Goal: Information Seeking & Learning: Learn about a topic

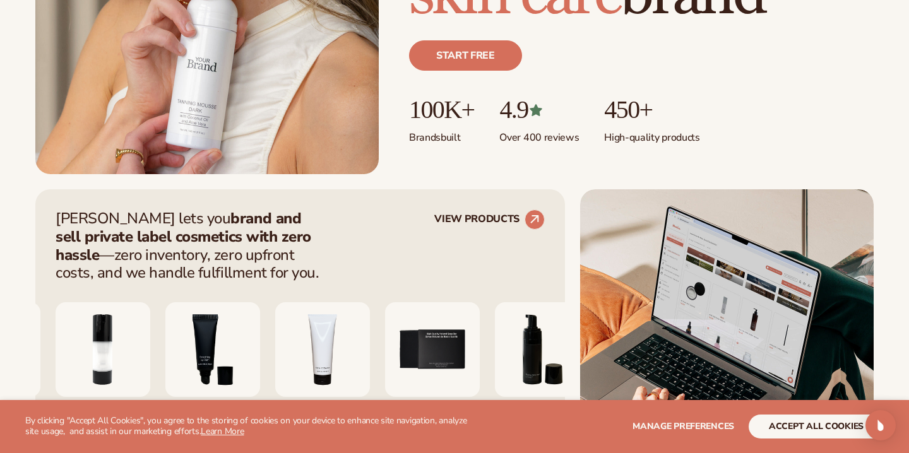
scroll to position [366, 0]
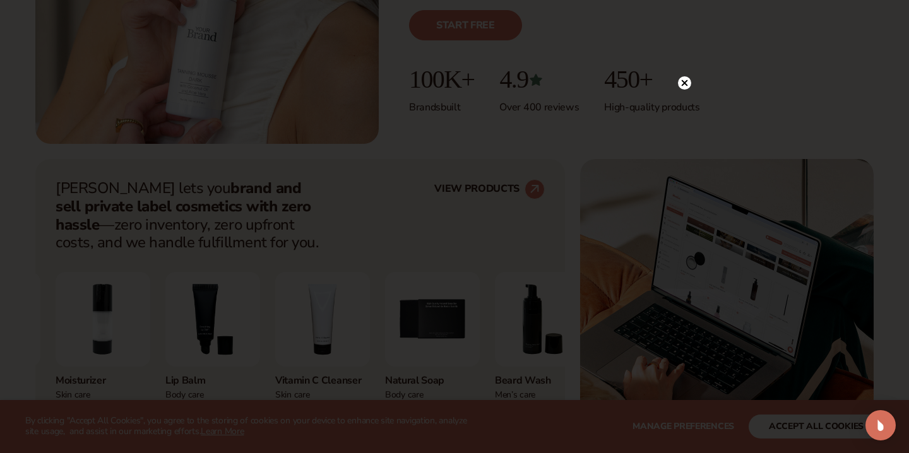
click at [684, 83] on icon at bounding box center [685, 83] width 6 height 6
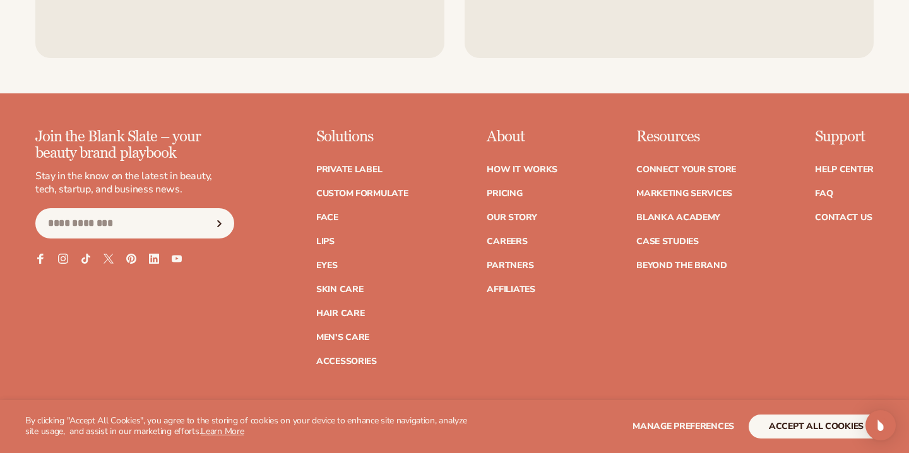
scroll to position [4949, 0]
click at [508, 189] on link "Pricing" at bounding box center [504, 193] width 35 height 9
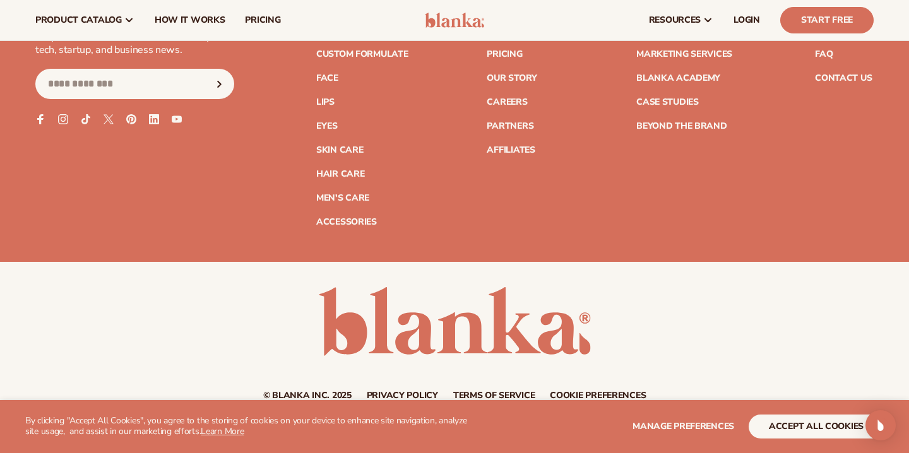
scroll to position [5086, 0]
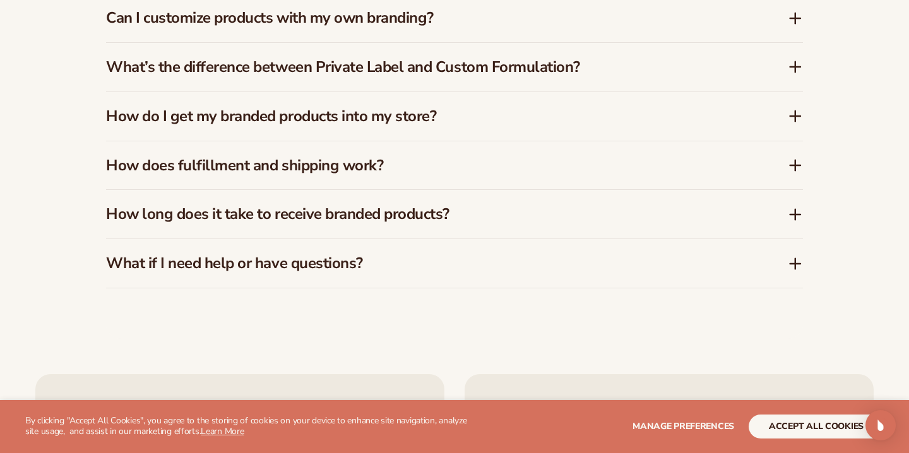
scroll to position [1998, 0]
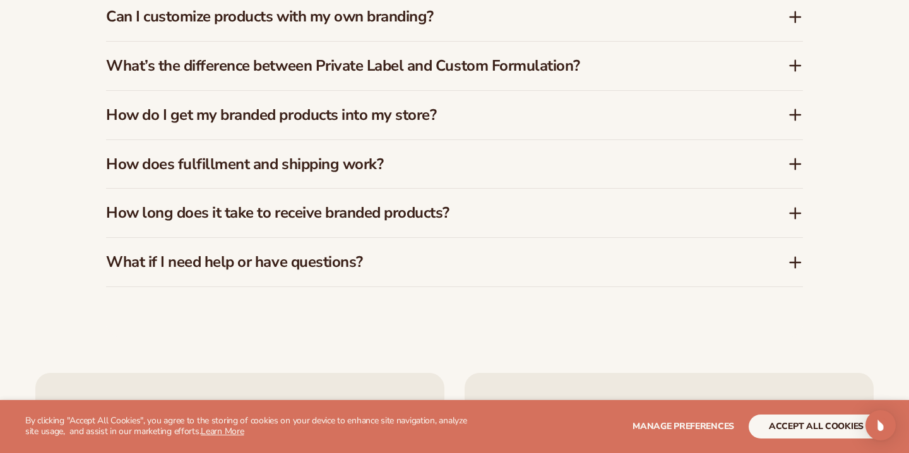
click at [492, 106] on h3 "How do I get my branded products into my store?" at bounding box center [428, 115] width 644 height 18
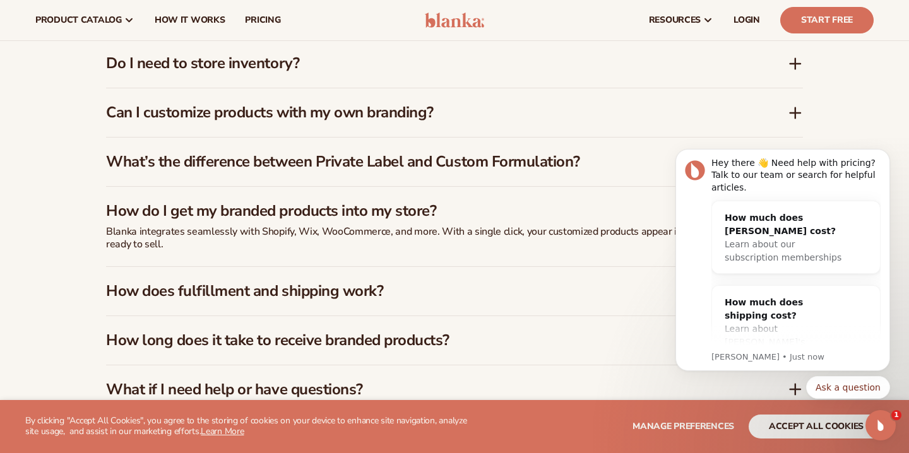
scroll to position [1890, 0]
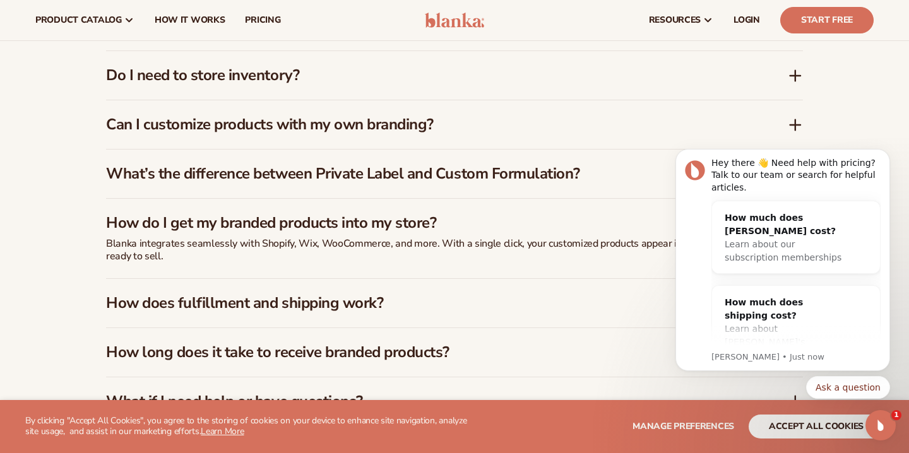
click at [424, 72] on h3 "Do I need to store inventory?" at bounding box center [428, 75] width 644 height 18
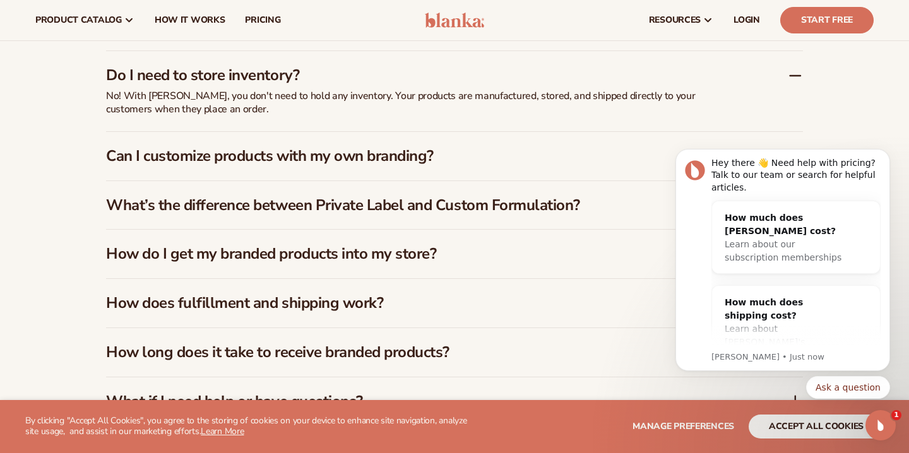
click at [418, 147] on h3 "Can I customize products with my own branding?" at bounding box center [428, 156] width 644 height 18
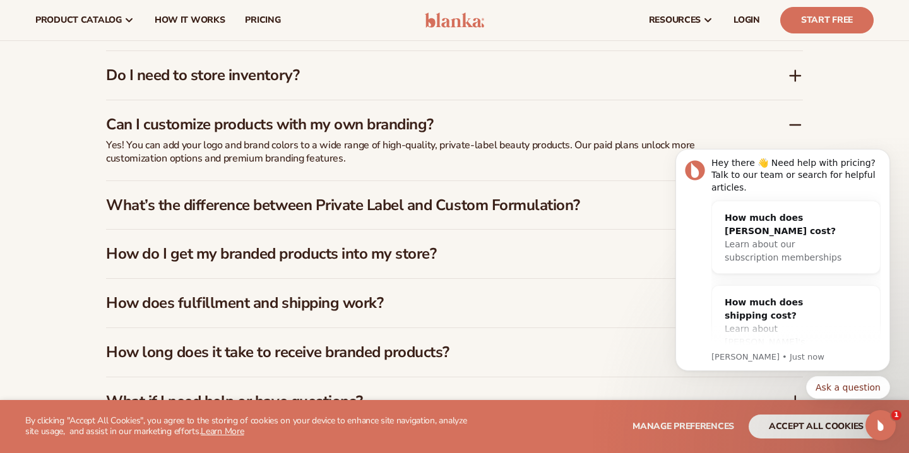
click at [619, 196] on h3 "What’s the difference between Private Label and Custom Formulation?" at bounding box center [428, 205] width 644 height 18
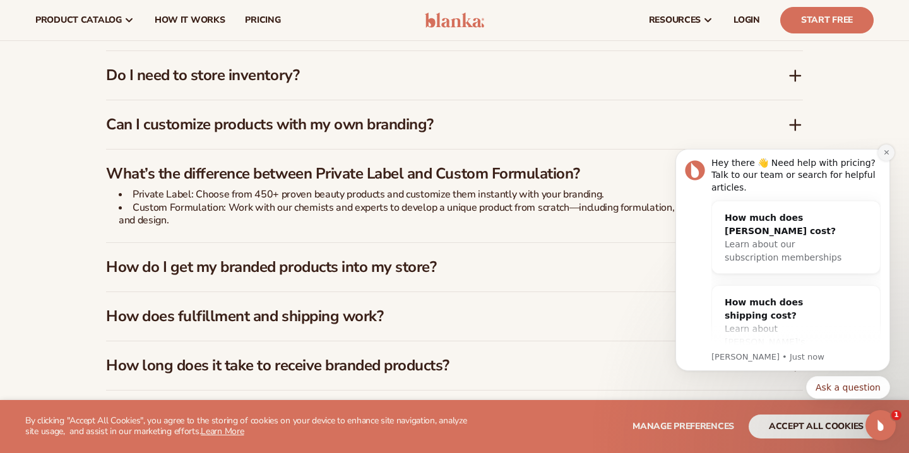
click at [886, 152] on icon "Dismiss notification" at bounding box center [886, 152] width 7 height 7
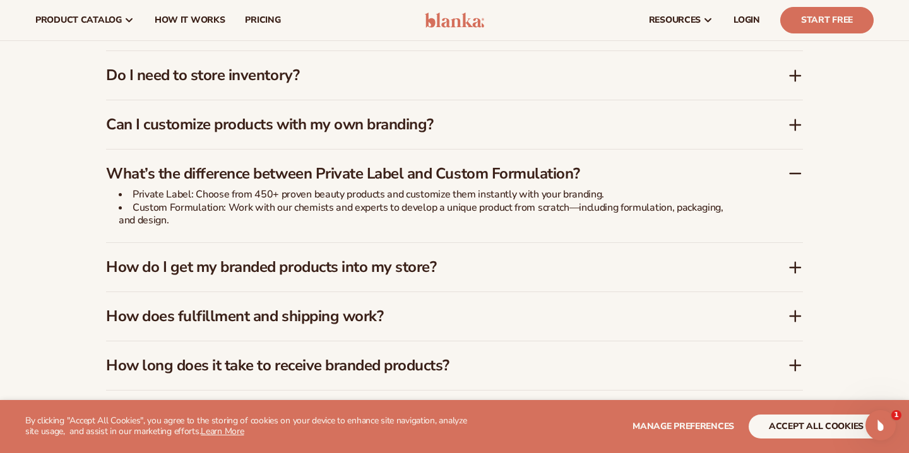
click at [658, 268] on div "How do I get my branded products into my store?" at bounding box center [454, 267] width 697 height 49
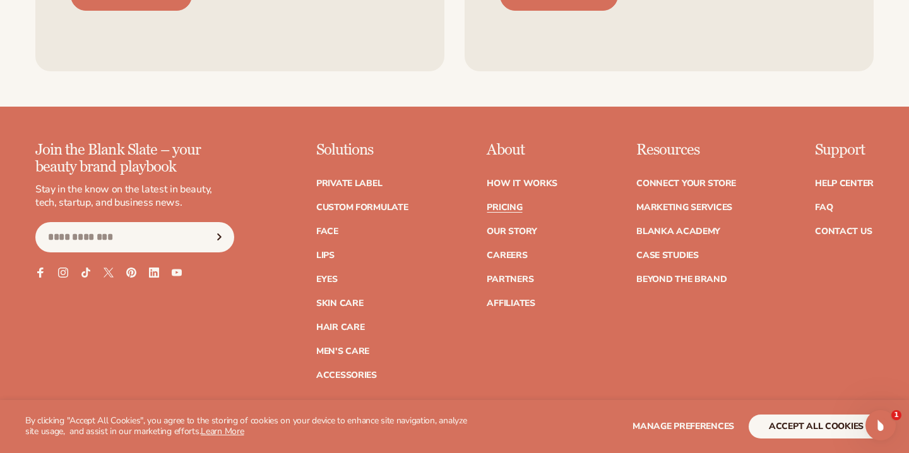
scroll to position [2568, 0]
